Goal: Task Accomplishment & Management: Use online tool/utility

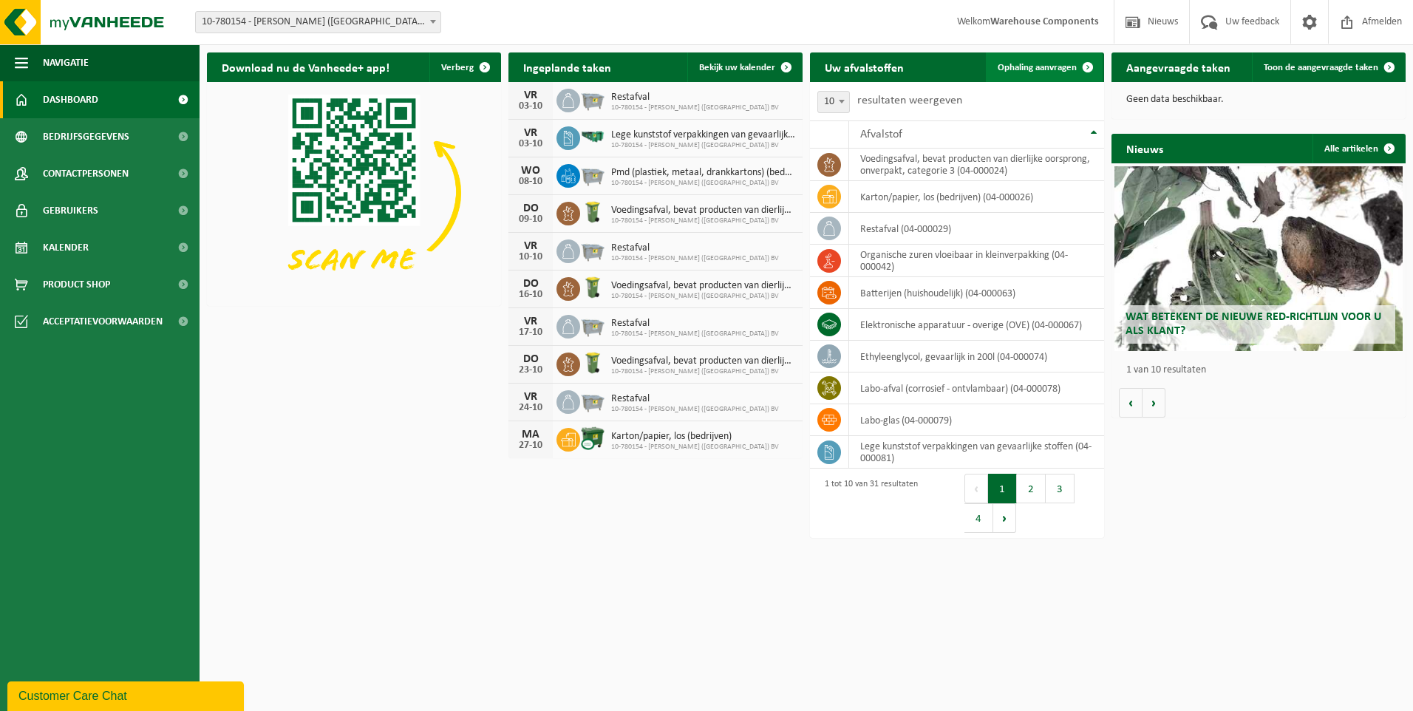
click at [1085, 69] on span at bounding box center [1088, 67] width 30 height 30
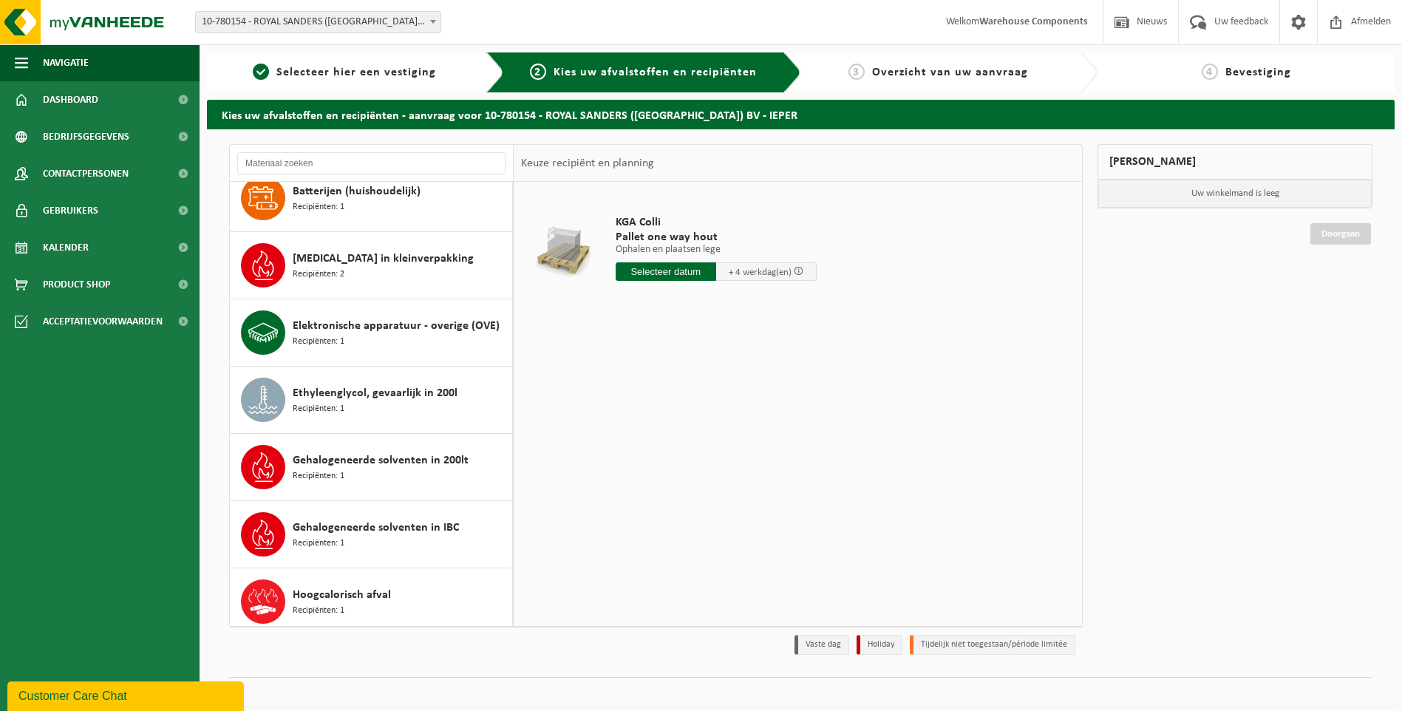
scroll to position [225, 0]
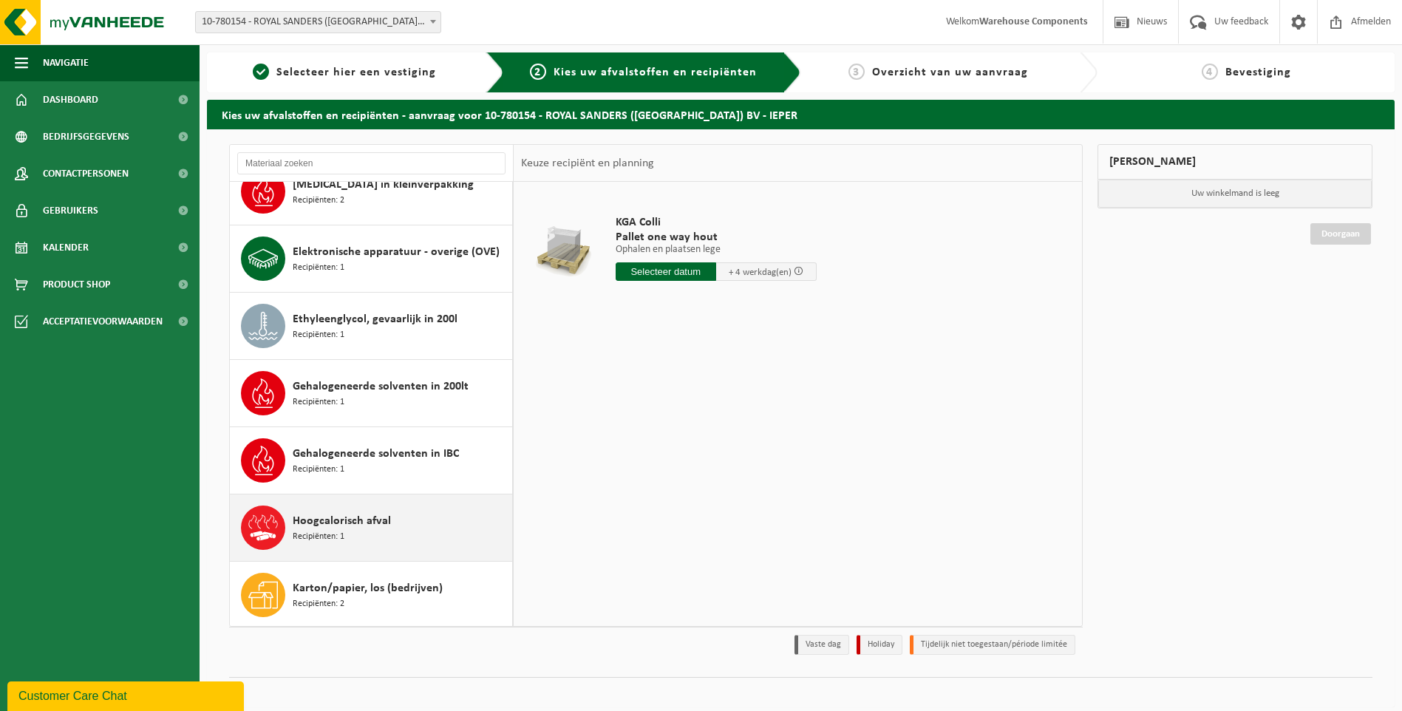
click at [403, 512] on div "Hoogcalorisch afval Recipiënten: 1" at bounding box center [401, 528] width 216 height 44
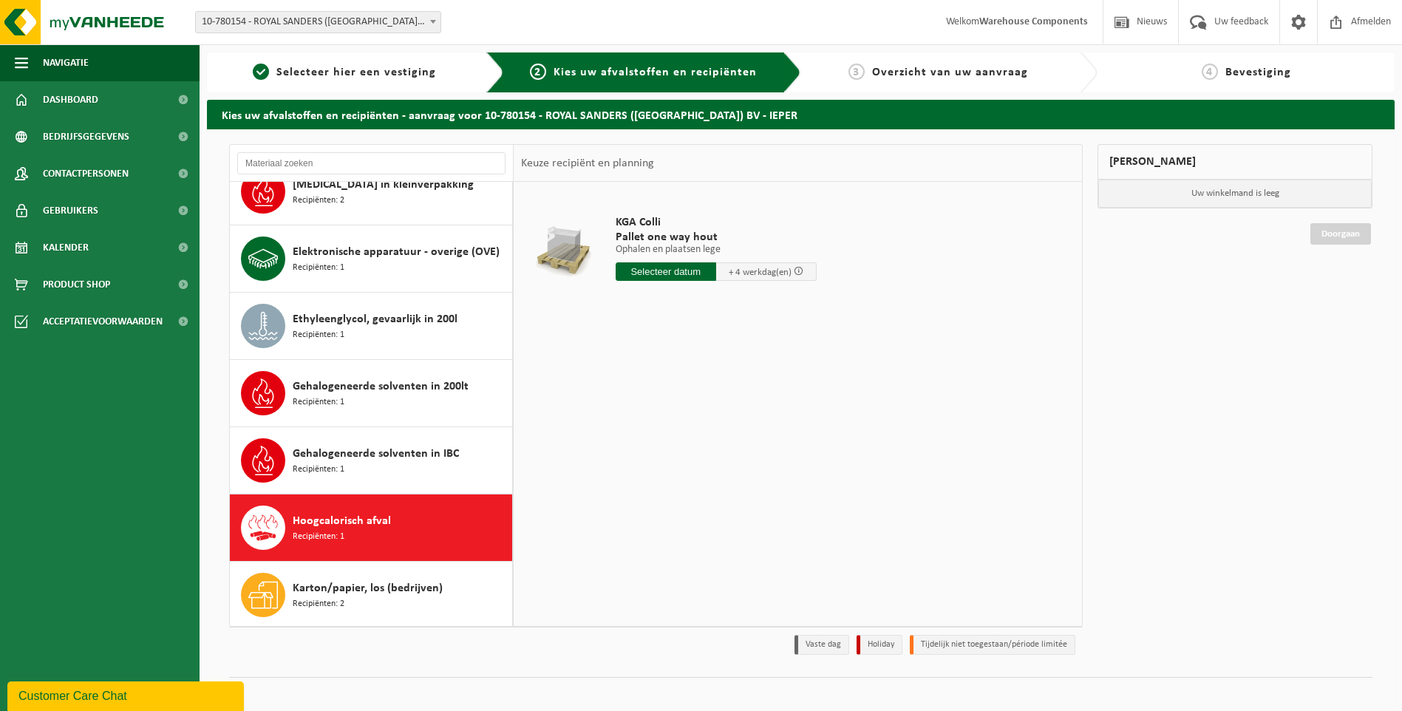
click at [403, 512] on div "Afgewerkte olie - industrie in kleinverpakking Recipiënten: 1 Afvalwater, veron…" at bounding box center [372, 404] width 284 height 444
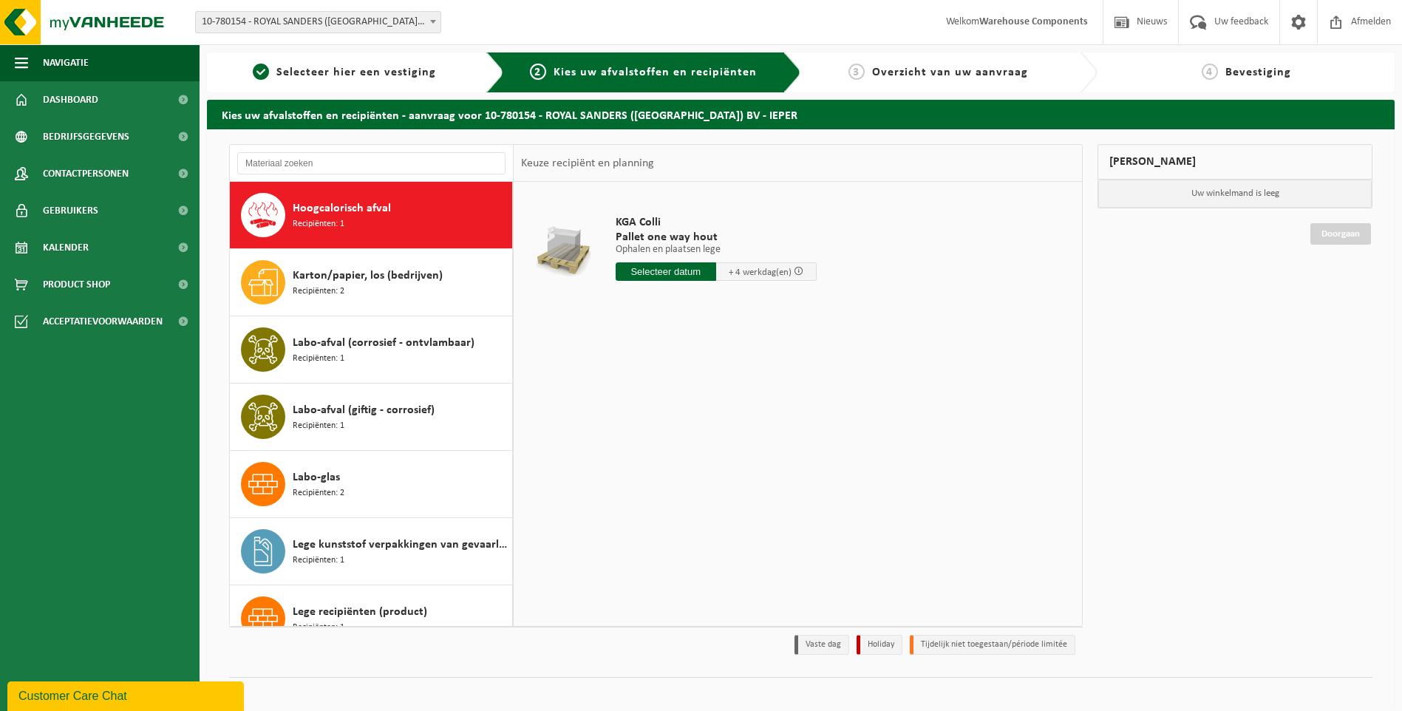
scroll to position [538, 0]
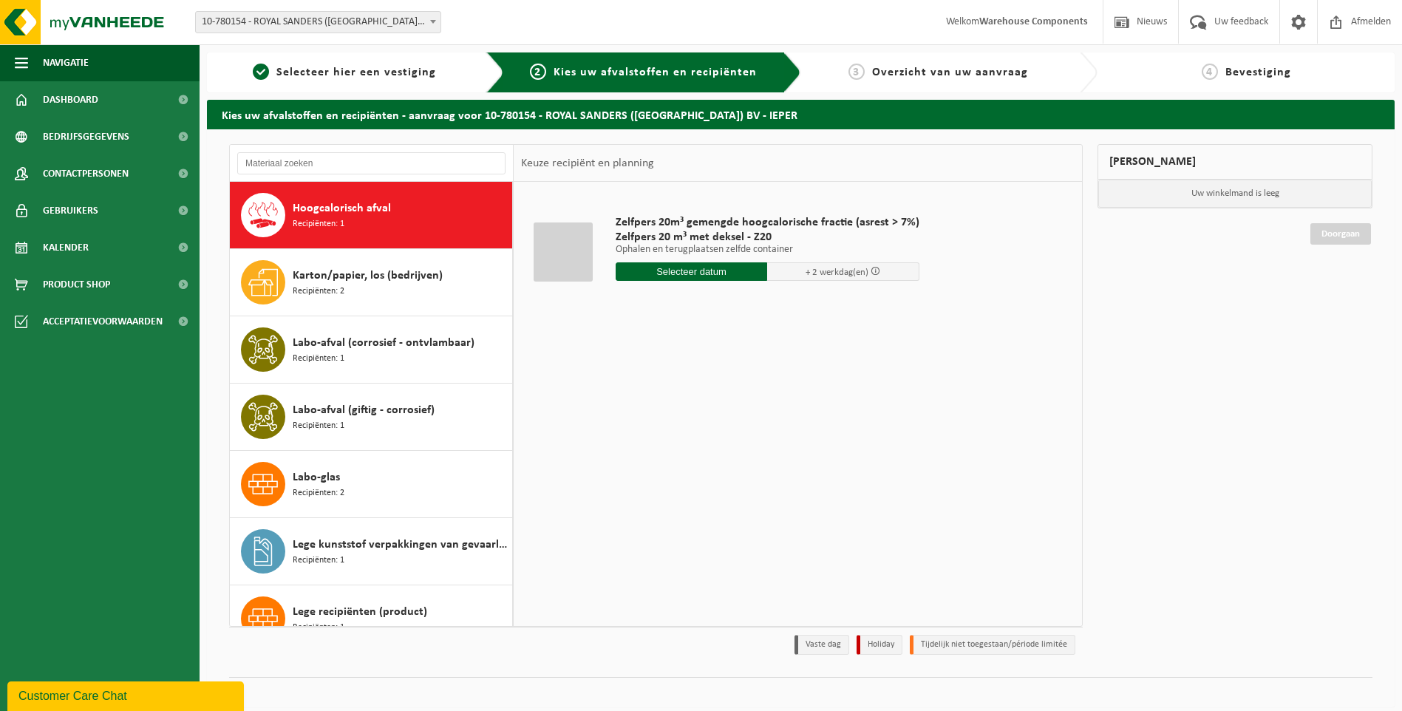
click at [713, 275] on input "text" at bounding box center [692, 271] width 152 height 18
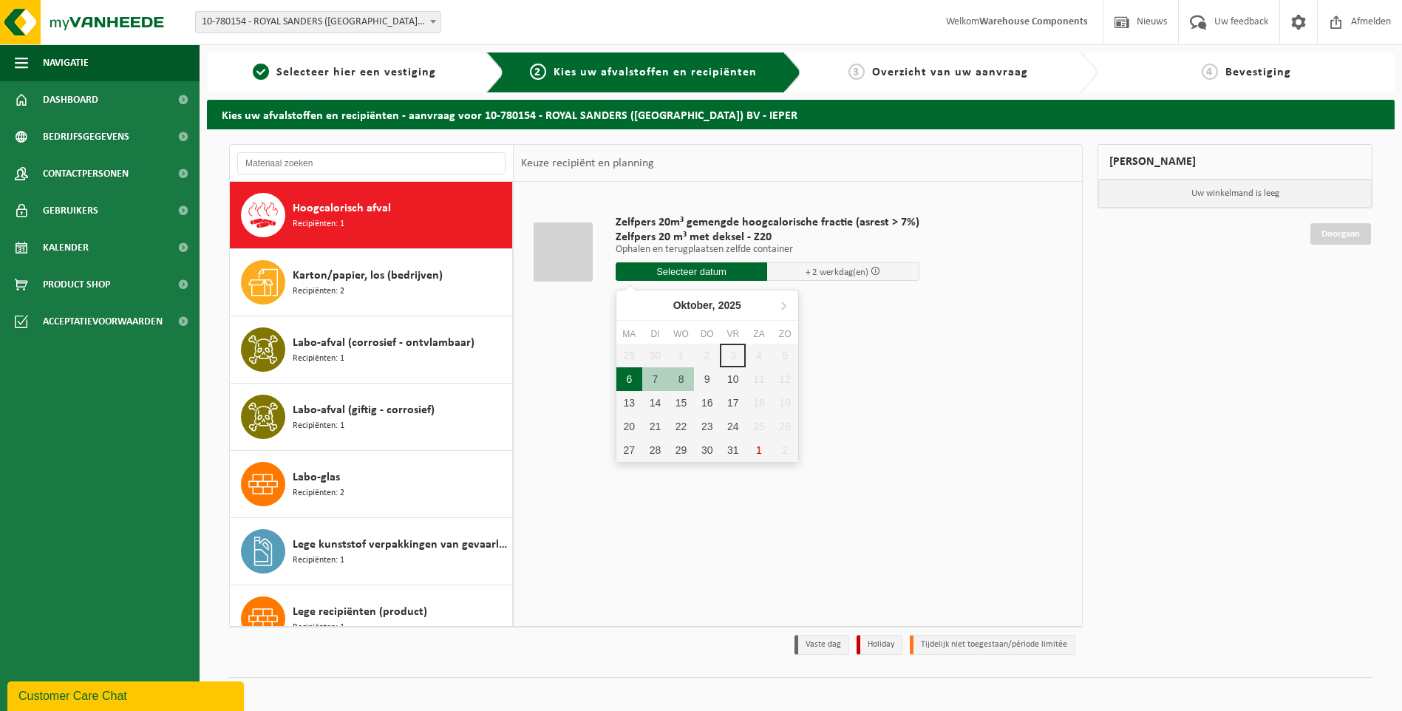
click at [636, 383] on div "6" at bounding box center [630, 379] width 26 height 24
type input "Van 2025-10-06"
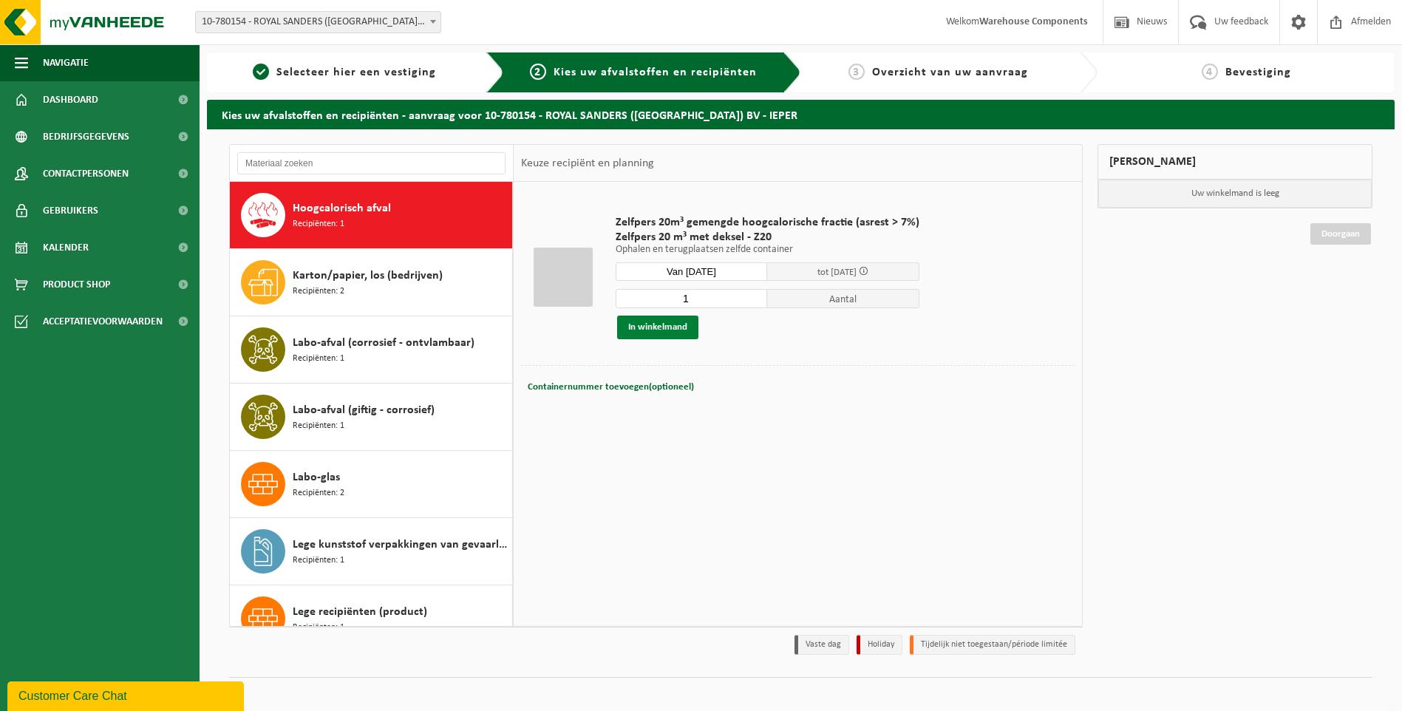
click at [648, 322] on button "In winkelmand" at bounding box center [657, 328] width 81 height 24
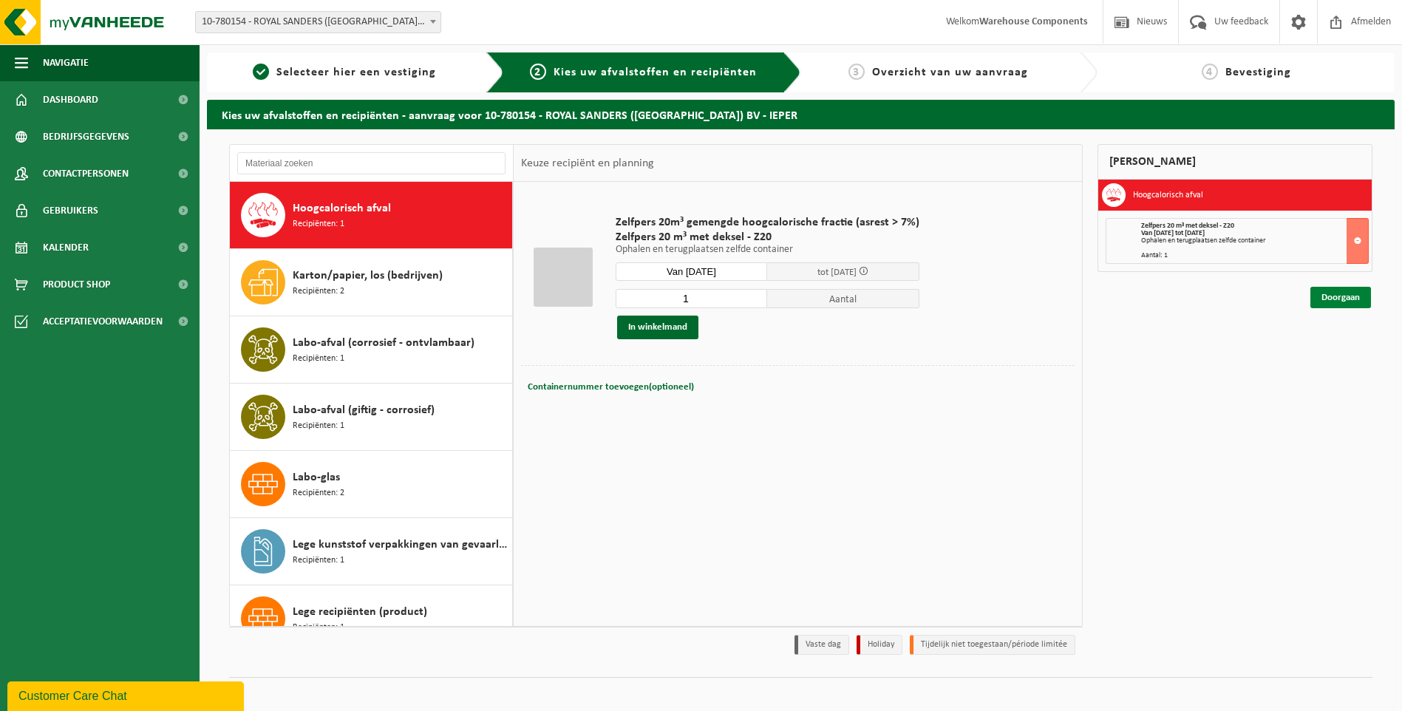
click at [1342, 296] on link "Doorgaan" at bounding box center [1341, 297] width 61 height 21
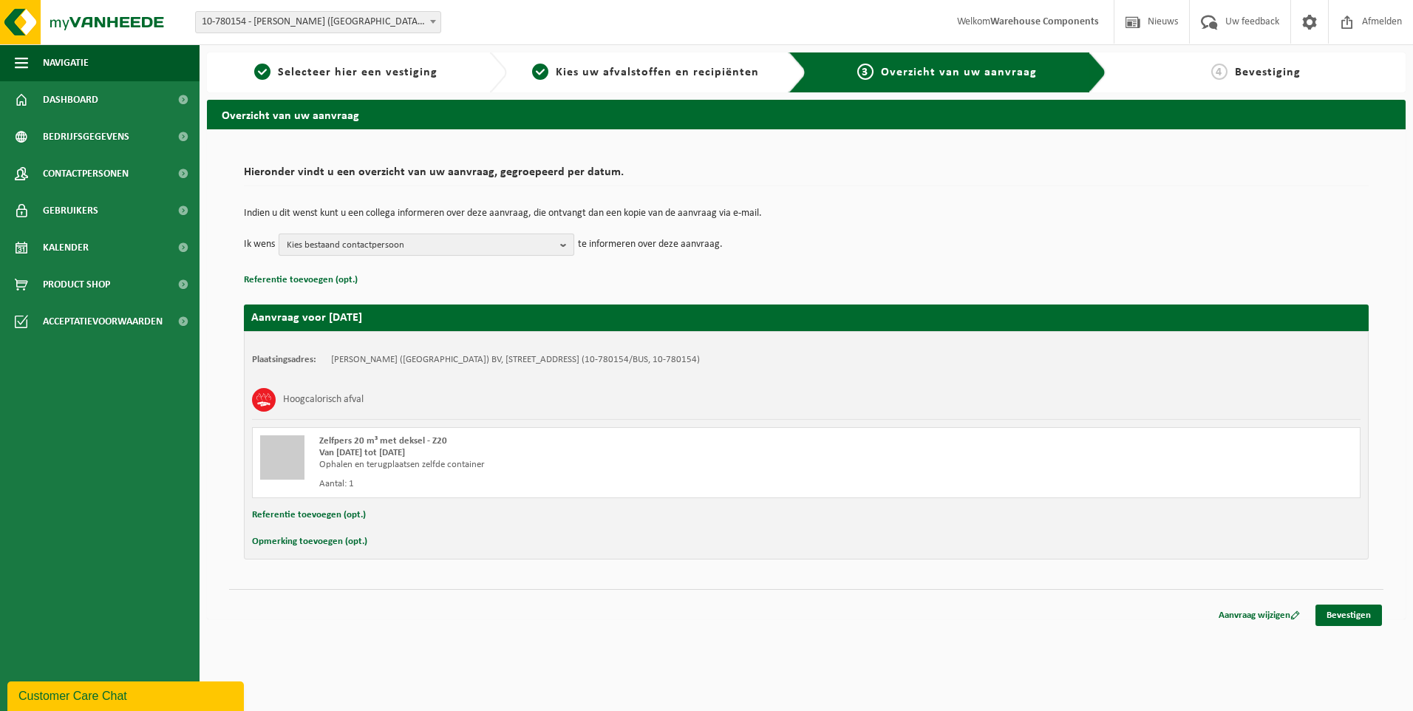
click at [563, 247] on b "button" at bounding box center [566, 244] width 13 height 21
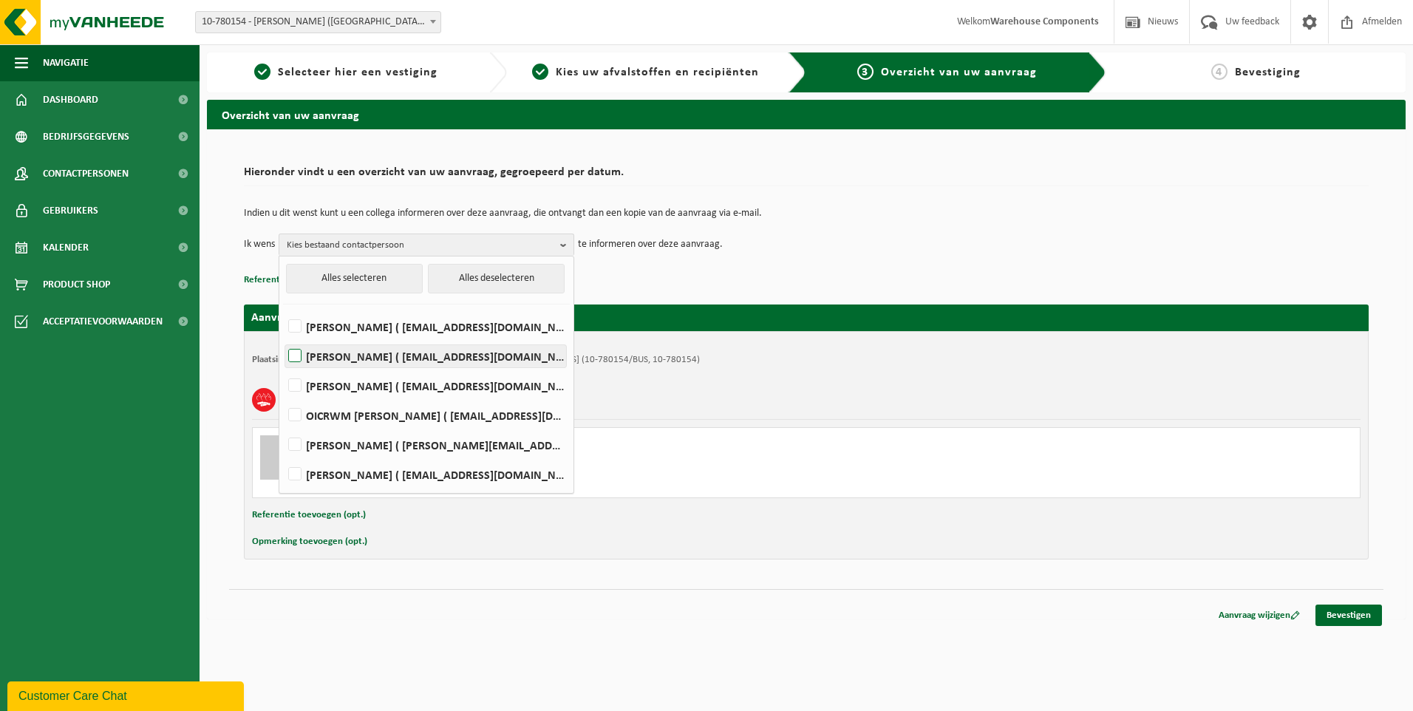
click at [299, 353] on label "INA DUPON ( idupon@royalsanders.be )" at bounding box center [425, 356] width 281 height 22
click at [283, 338] on input "INA DUPON ( idupon@royalsanders.be )" at bounding box center [282, 337] width 1 height 1
checkbox input "true"
click at [296, 470] on label "NICO VANHAUWAERT ( nvanhauwaert@royalsanders.be )" at bounding box center [425, 474] width 281 height 22
click at [283, 456] on input "NICO VANHAUWAERT ( nvanhauwaert@royalsanders.be )" at bounding box center [282, 455] width 1 height 1
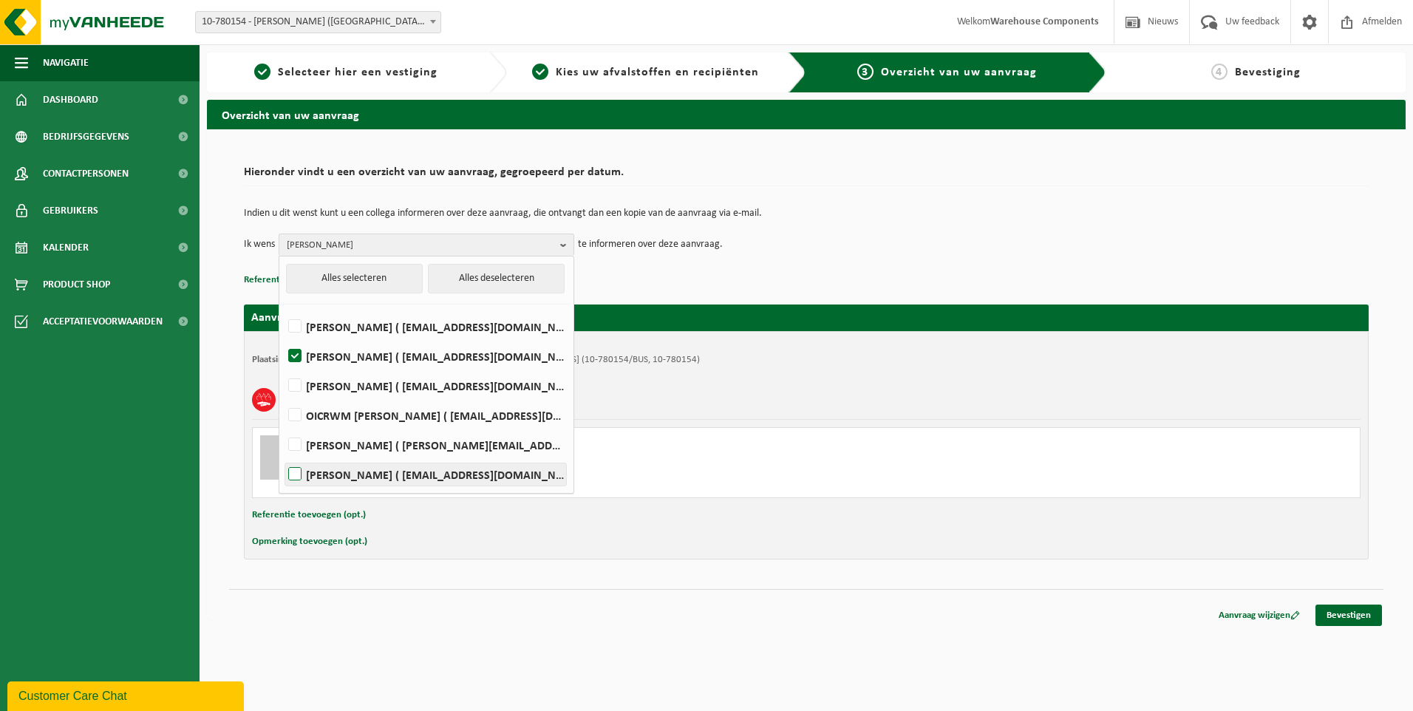
checkbox input "true"
click at [785, 597] on div "Aanvraag wijzigen Bevestigen" at bounding box center [806, 597] width 1155 height 16
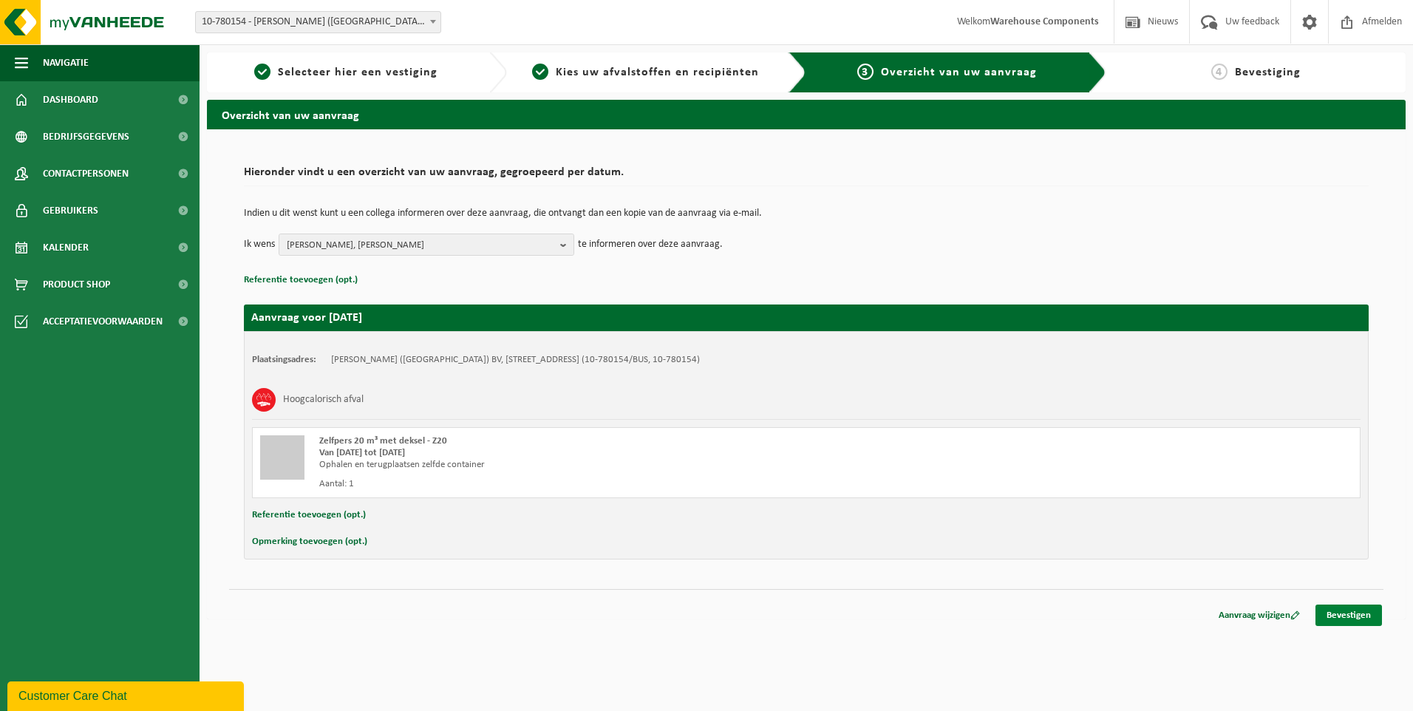
click at [1338, 617] on link "Bevestigen" at bounding box center [1349, 615] width 67 height 21
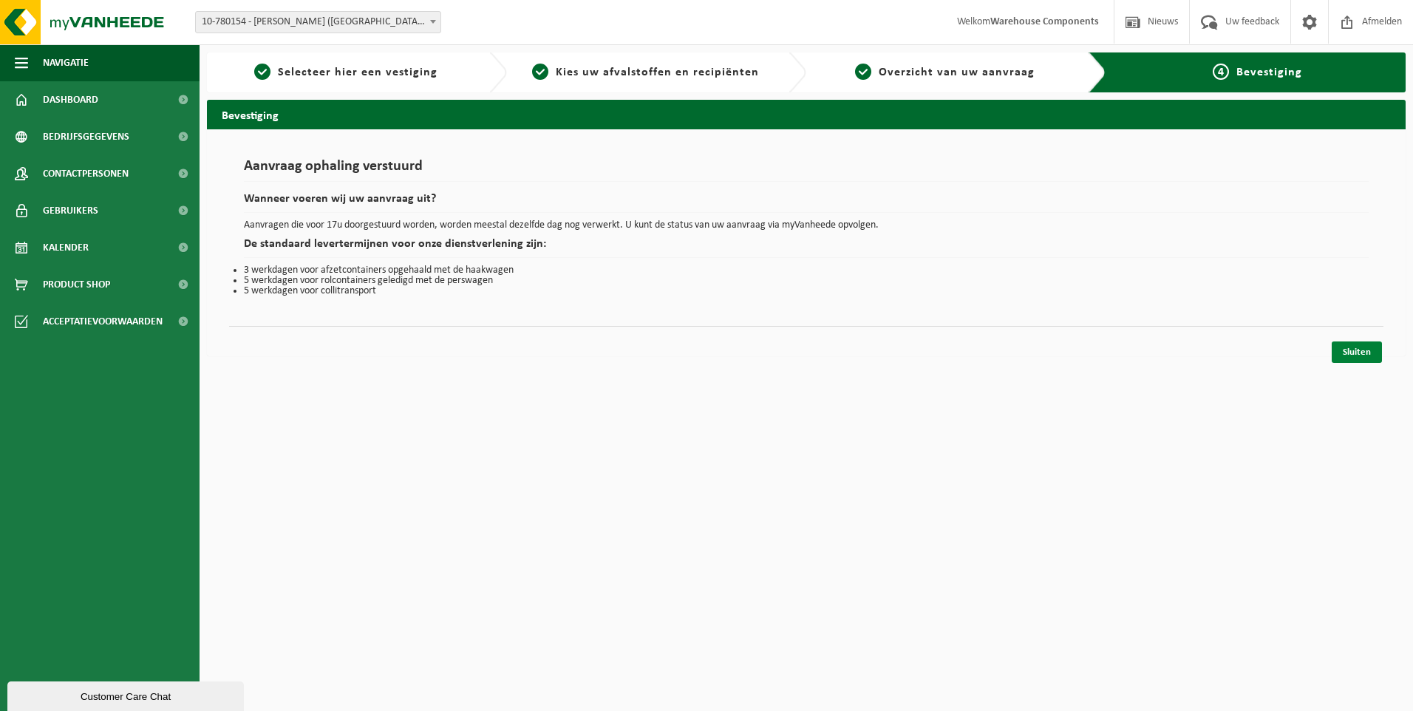
click at [1351, 351] on link "Sluiten" at bounding box center [1357, 352] width 50 height 21
